Goal: Task Accomplishment & Management: Manage account settings

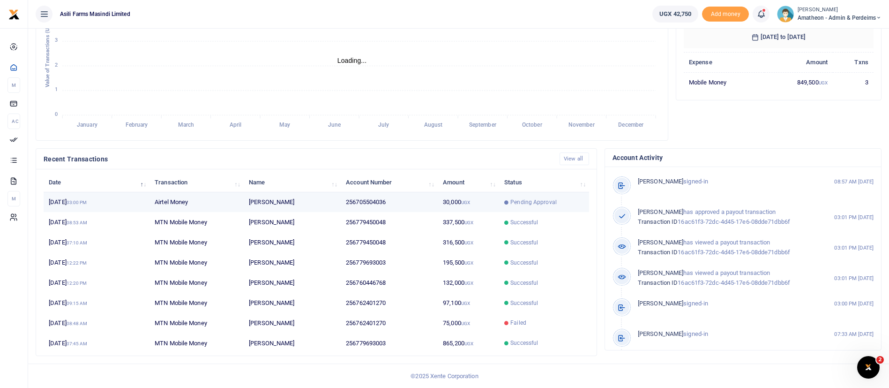
scroll to position [11, 11]
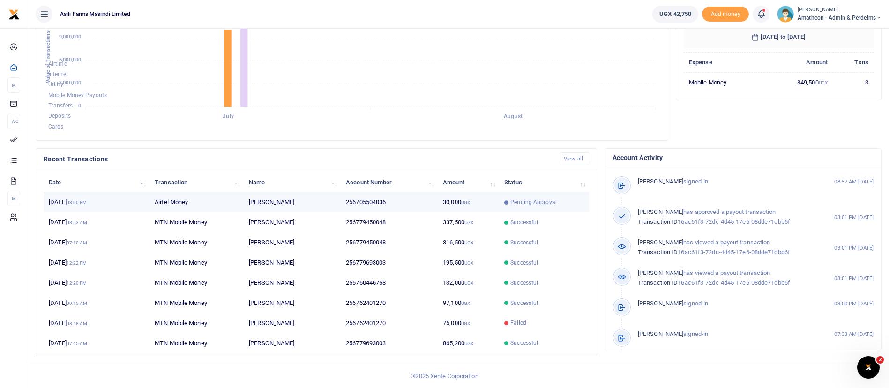
click at [66, 197] on td "31st Aug 2025 03:00 PM" at bounding box center [97, 202] width 106 height 20
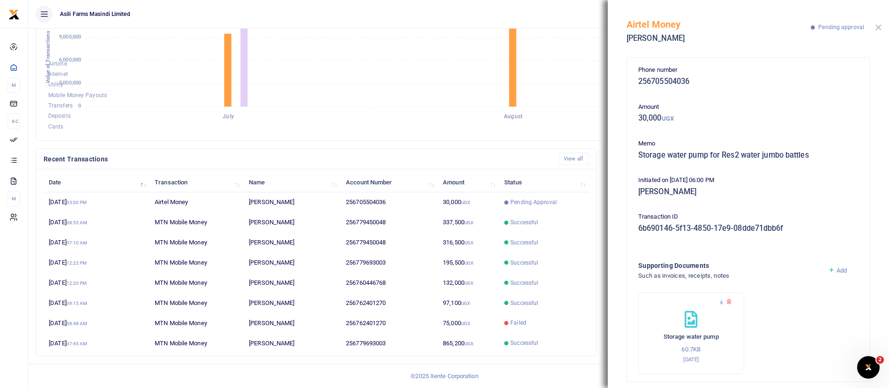
click at [876, 29] on button "Close" at bounding box center [879, 27] width 6 height 6
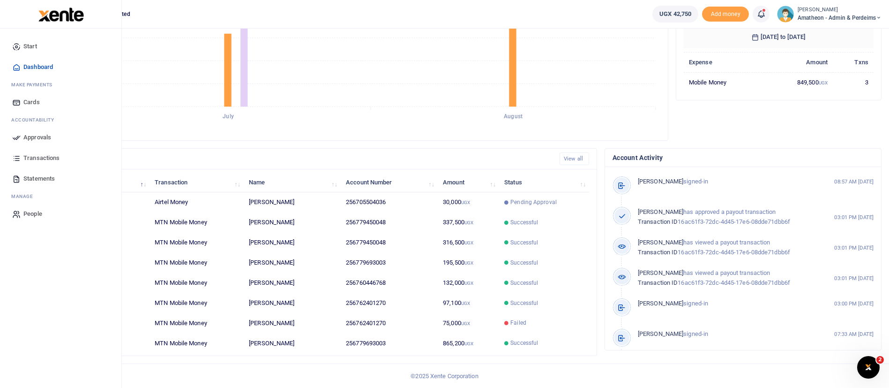
click at [20, 140] on icon at bounding box center [16, 137] width 8 height 8
click at [36, 136] on span "Approvals" at bounding box center [37, 137] width 28 height 9
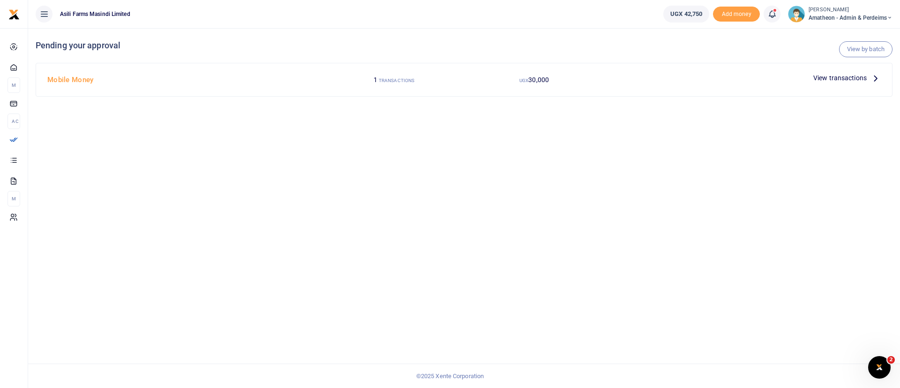
click at [857, 75] on span "View transactions" at bounding box center [839, 78] width 53 height 10
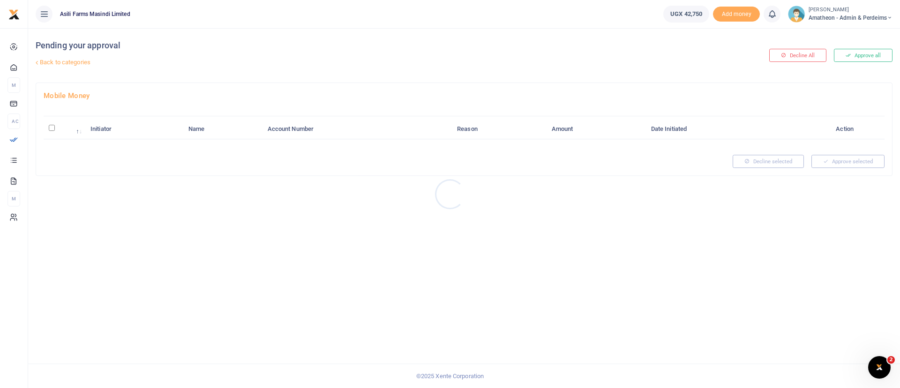
click at [51, 131] on div at bounding box center [450, 194] width 900 height 388
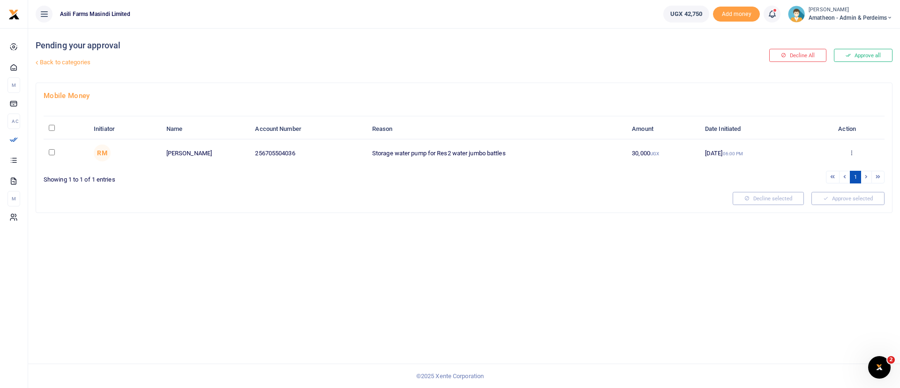
click at [51, 127] on input "\a \a : activate to sort column descending" at bounding box center [52, 128] width 6 height 6
checkbox input "true"
click at [855, 201] on button "Approve selected (1)" at bounding box center [845, 198] width 80 height 13
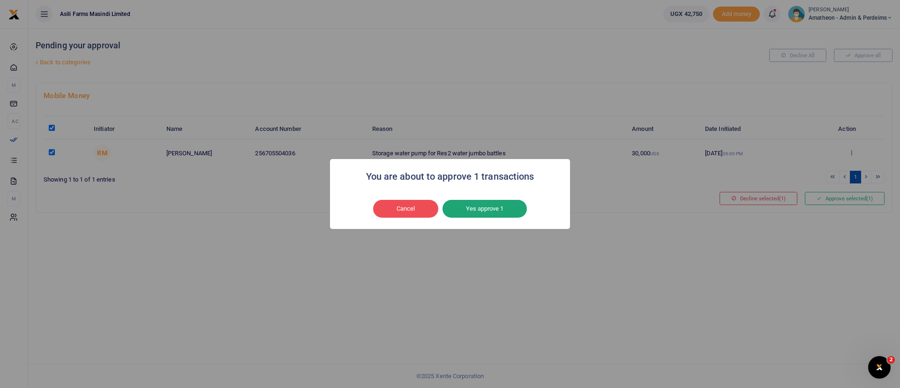
click at [486, 208] on button "Yes approve 1" at bounding box center [485, 209] width 84 height 18
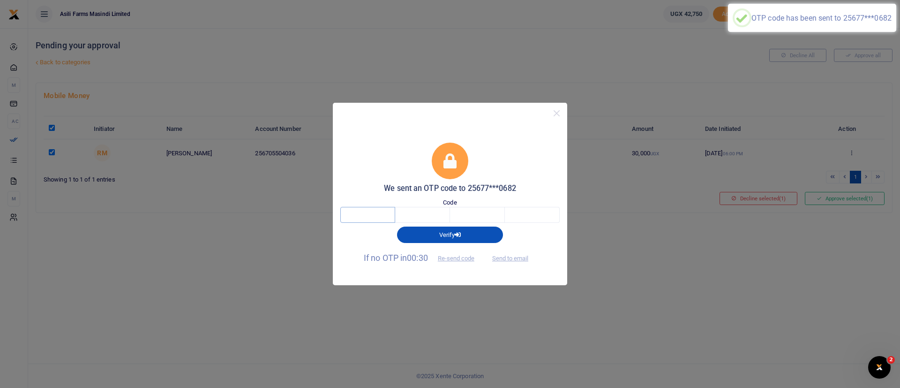
click at [367, 218] on input "text" at bounding box center [367, 215] width 55 height 16
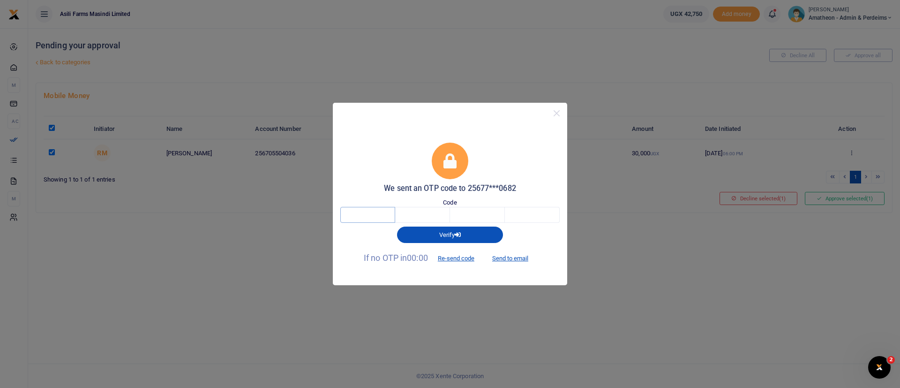
click at [367, 218] on input "text" at bounding box center [367, 215] width 55 height 16
type input "3"
type input "7"
type input "8"
type input "5"
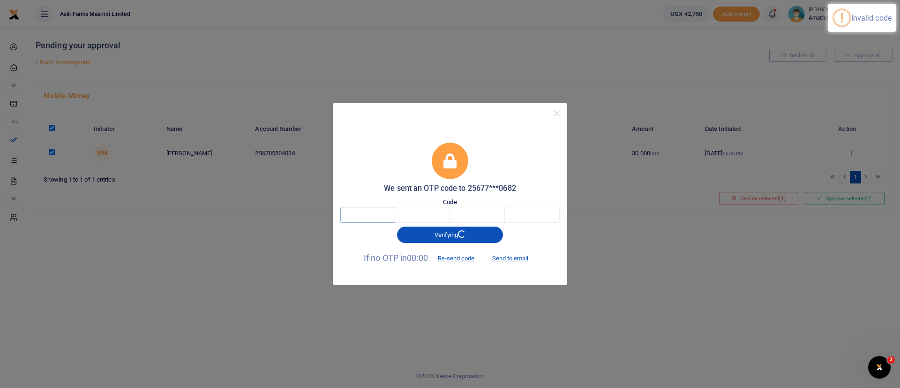
type input "3"
type input "7"
type input "8"
type input "2"
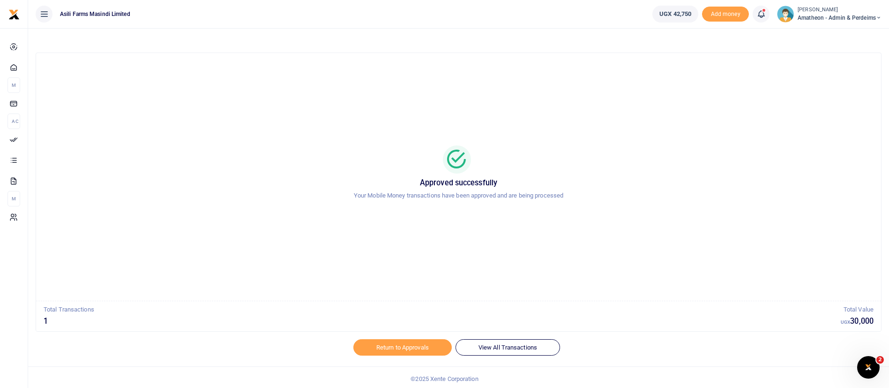
scroll to position [3, 0]
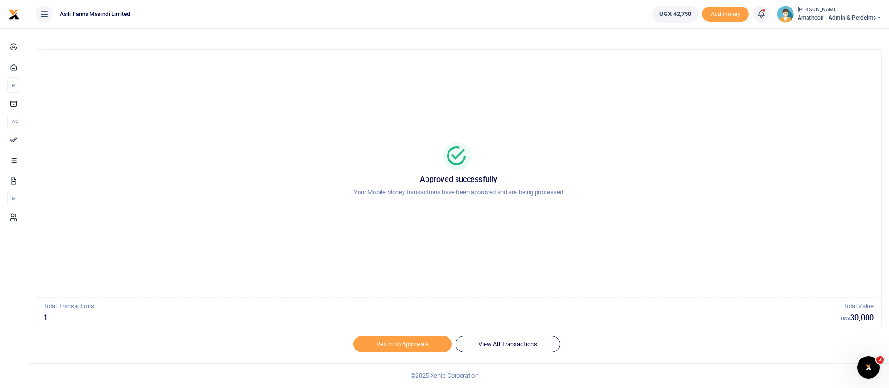
click at [820, 22] on span "Amatheon - Admin & Perdeims" at bounding box center [840, 18] width 84 height 8
click at [838, 32] on link "Switch accounts" at bounding box center [846, 34] width 74 height 13
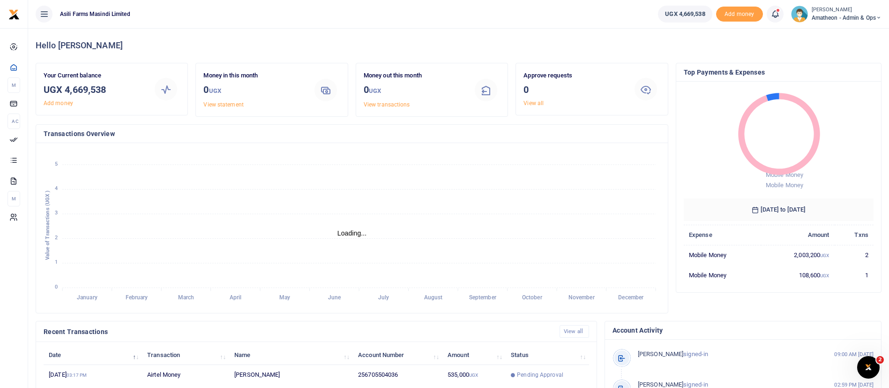
scroll to position [173, 0]
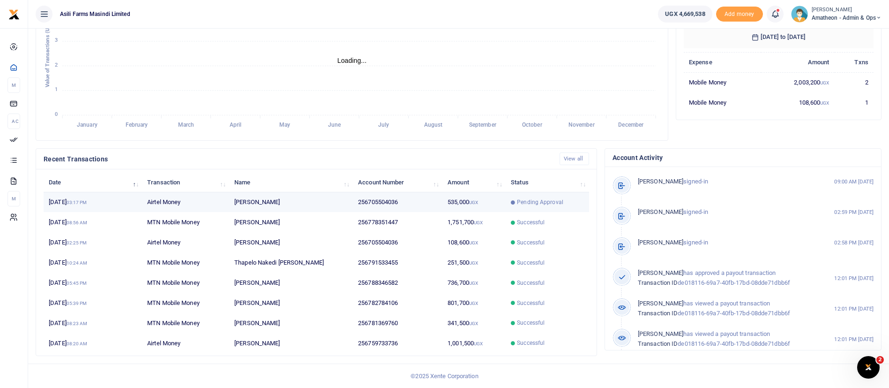
click at [356, 201] on td "256705504036" at bounding box center [398, 202] width 90 height 20
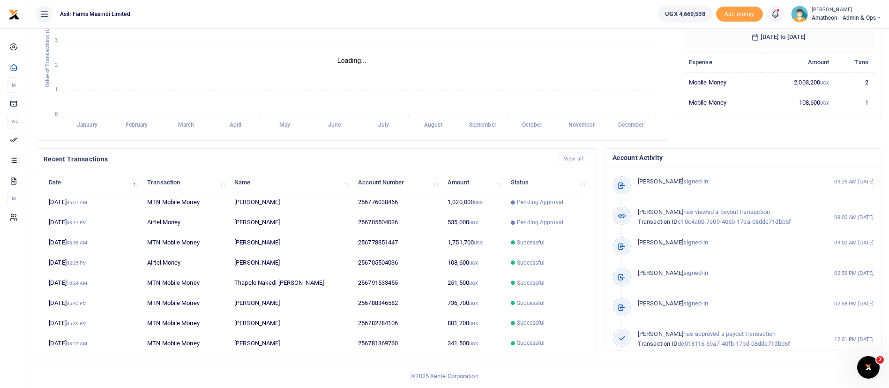
scroll to position [11, 11]
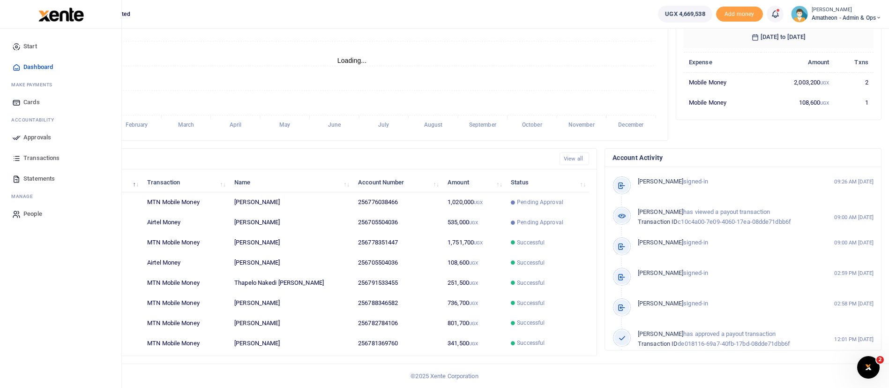
click at [32, 138] on span "Approvals" at bounding box center [37, 137] width 28 height 9
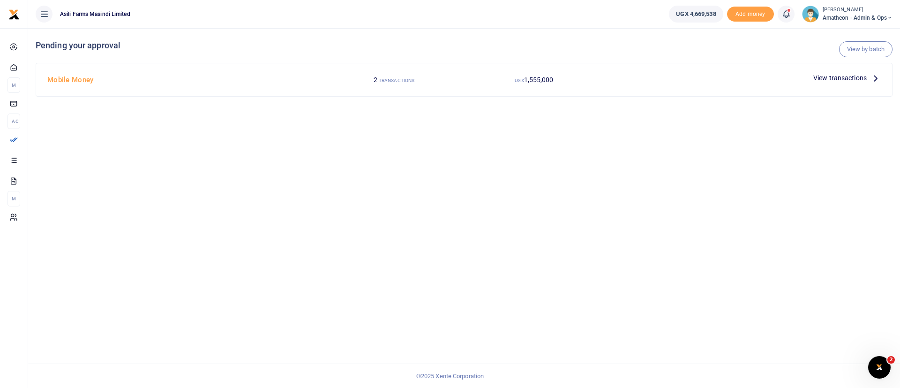
click at [834, 75] on span "View transactions" at bounding box center [839, 78] width 53 height 10
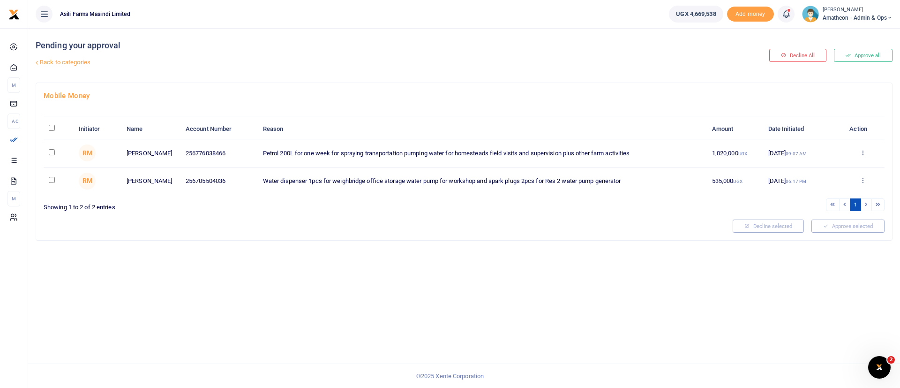
click at [51, 129] on input "\a \a : activate to sort column descending" at bounding box center [52, 128] width 6 height 6
checkbox input "true"
click at [860, 228] on button "Approve selected (2)" at bounding box center [845, 225] width 80 height 13
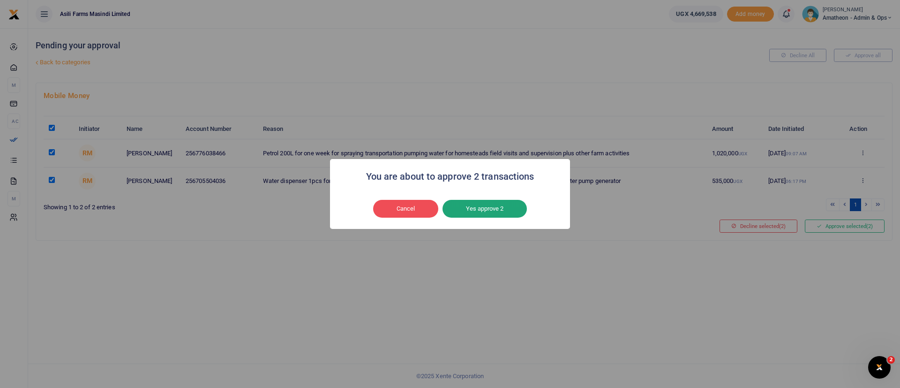
click at [510, 207] on button "Yes approve 2" at bounding box center [485, 209] width 84 height 18
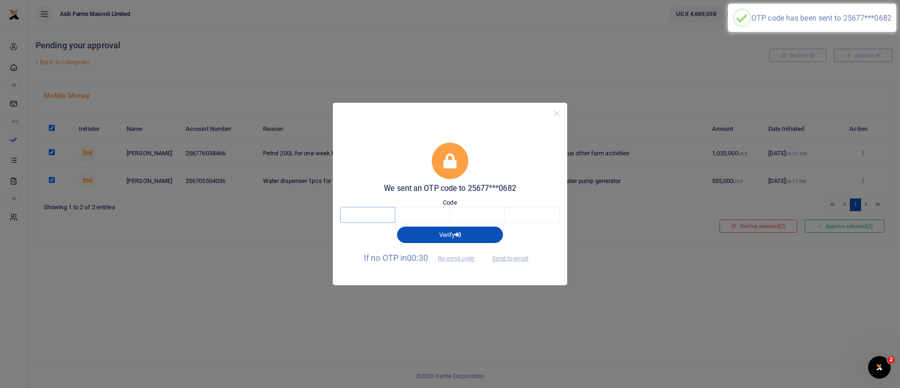
click at [373, 216] on input "text" at bounding box center [367, 215] width 55 height 16
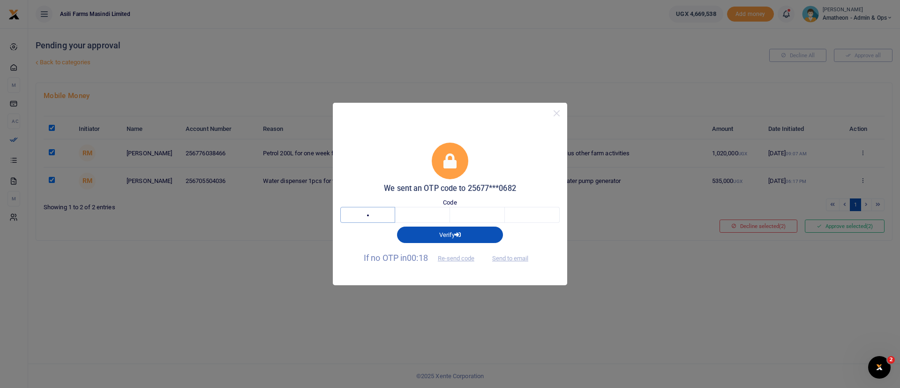
type input "8"
type input "7"
type input "2"
type input "3"
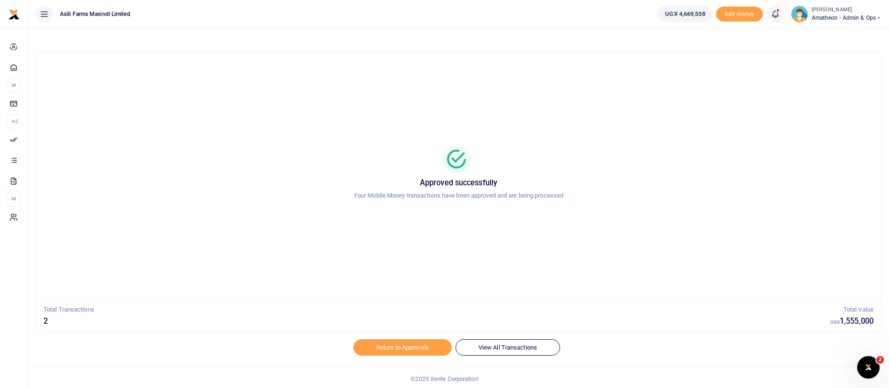
click at [841, 15] on span "Amatheon - Admin & Ops" at bounding box center [847, 18] width 70 height 8
click at [823, 33] on link "Switch accounts" at bounding box center [846, 34] width 74 height 13
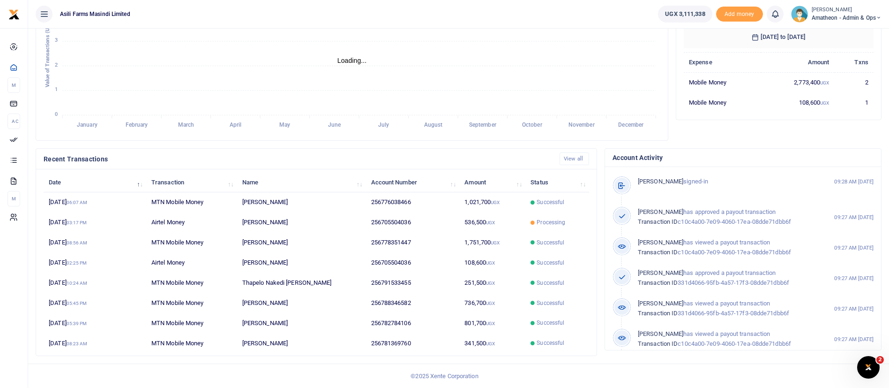
scroll to position [11, 11]
click at [826, 11] on small "[PERSON_NAME]" at bounding box center [847, 10] width 70 height 8
click at [819, 32] on icon at bounding box center [821, 34] width 8 height 8
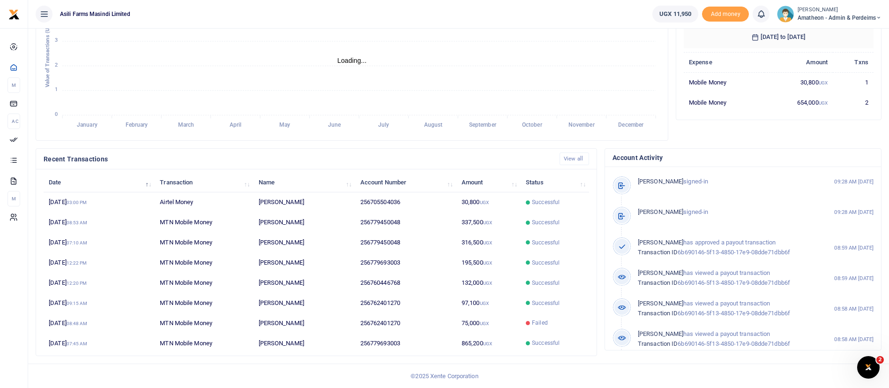
scroll to position [11, 11]
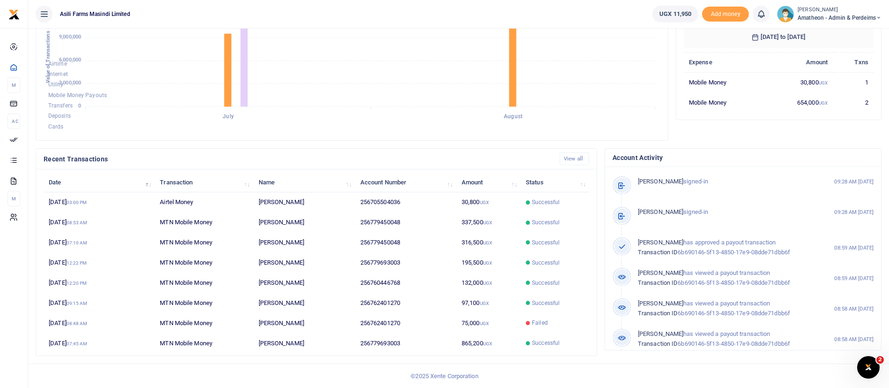
click at [810, 15] on span "Amatheon - Admin & Perdeims" at bounding box center [840, 18] width 84 height 8
click at [841, 34] on link "Switch accounts" at bounding box center [846, 34] width 74 height 13
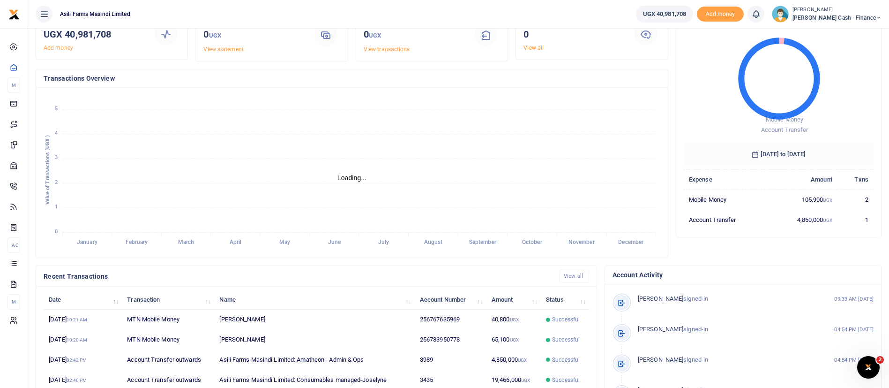
scroll to position [58, 0]
